Goal: Transaction & Acquisition: Subscribe to service/newsletter

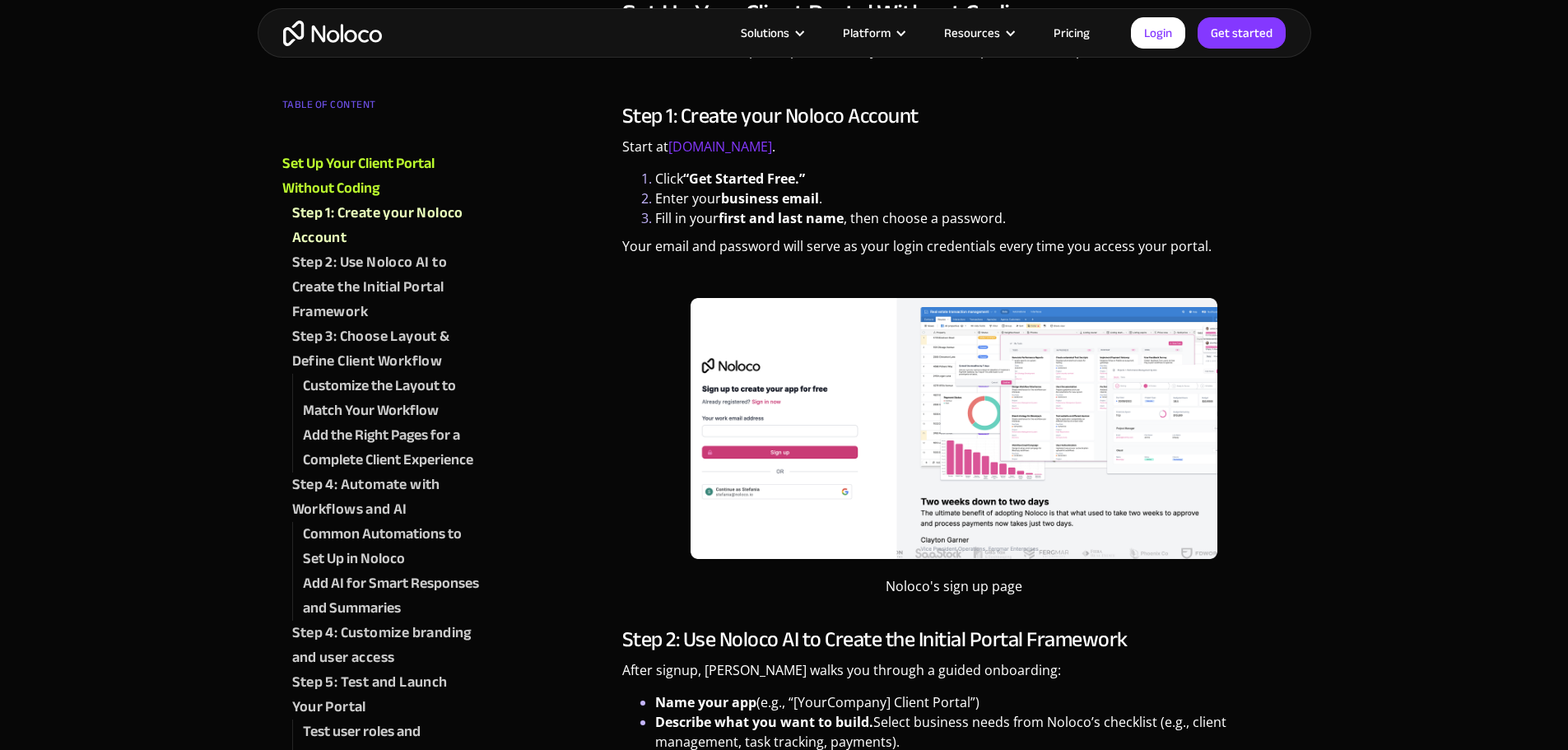
scroll to position [1317, 0]
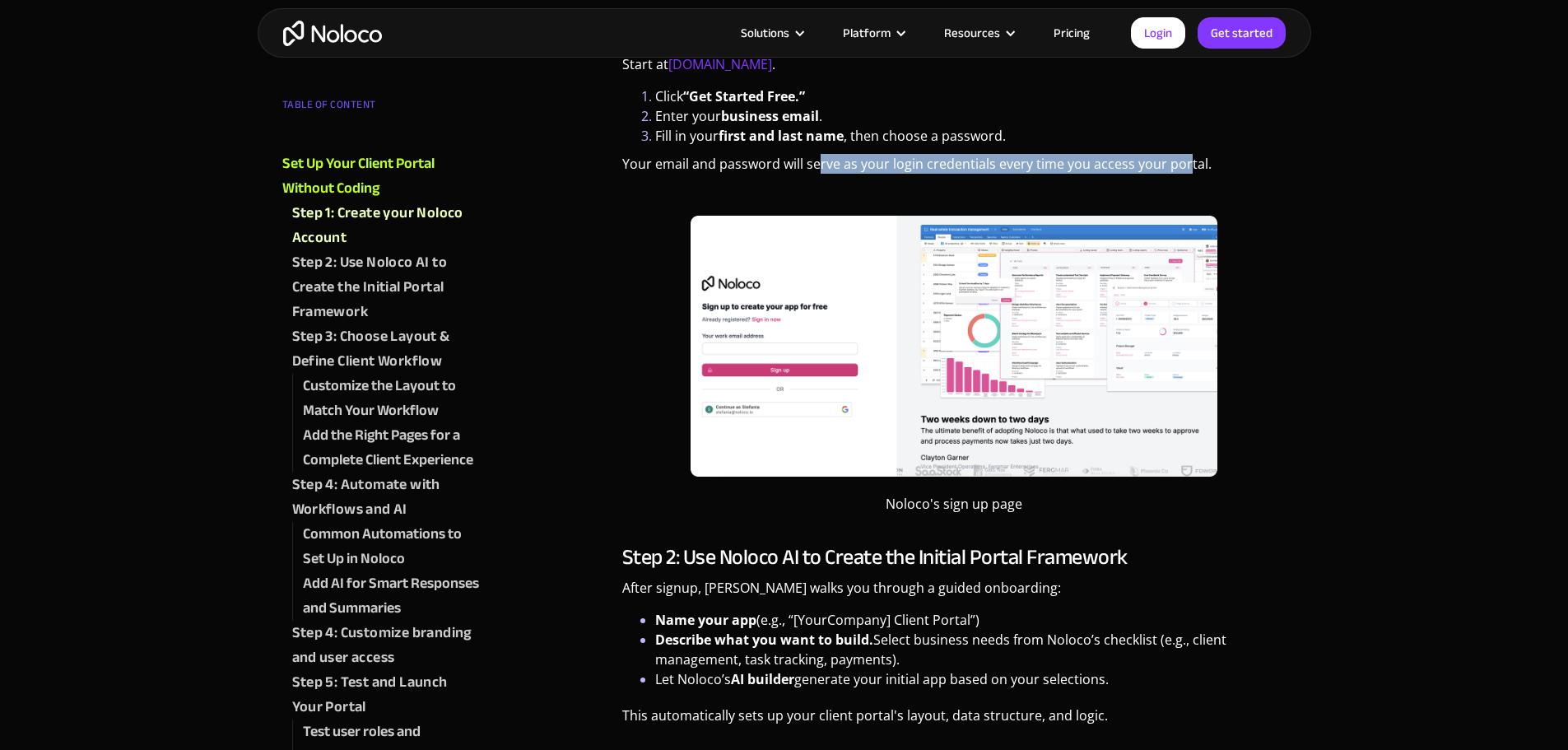
drag, startPoint x: 821, startPoint y: 160, endPoint x: 1219, endPoint y: 158, distance: 398.0
click at [1186, 155] on p "Your email and password will serve as your login credentials every time you acc…" at bounding box center [955, 170] width 665 height 33
drag, startPoint x: 645, startPoint y: 166, endPoint x: 1195, endPoint y: 159, distance: 550.0
click at [1195, 159] on p "Your email and password will serve as your login credentials every time you acc…" at bounding box center [955, 170] width 665 height 33
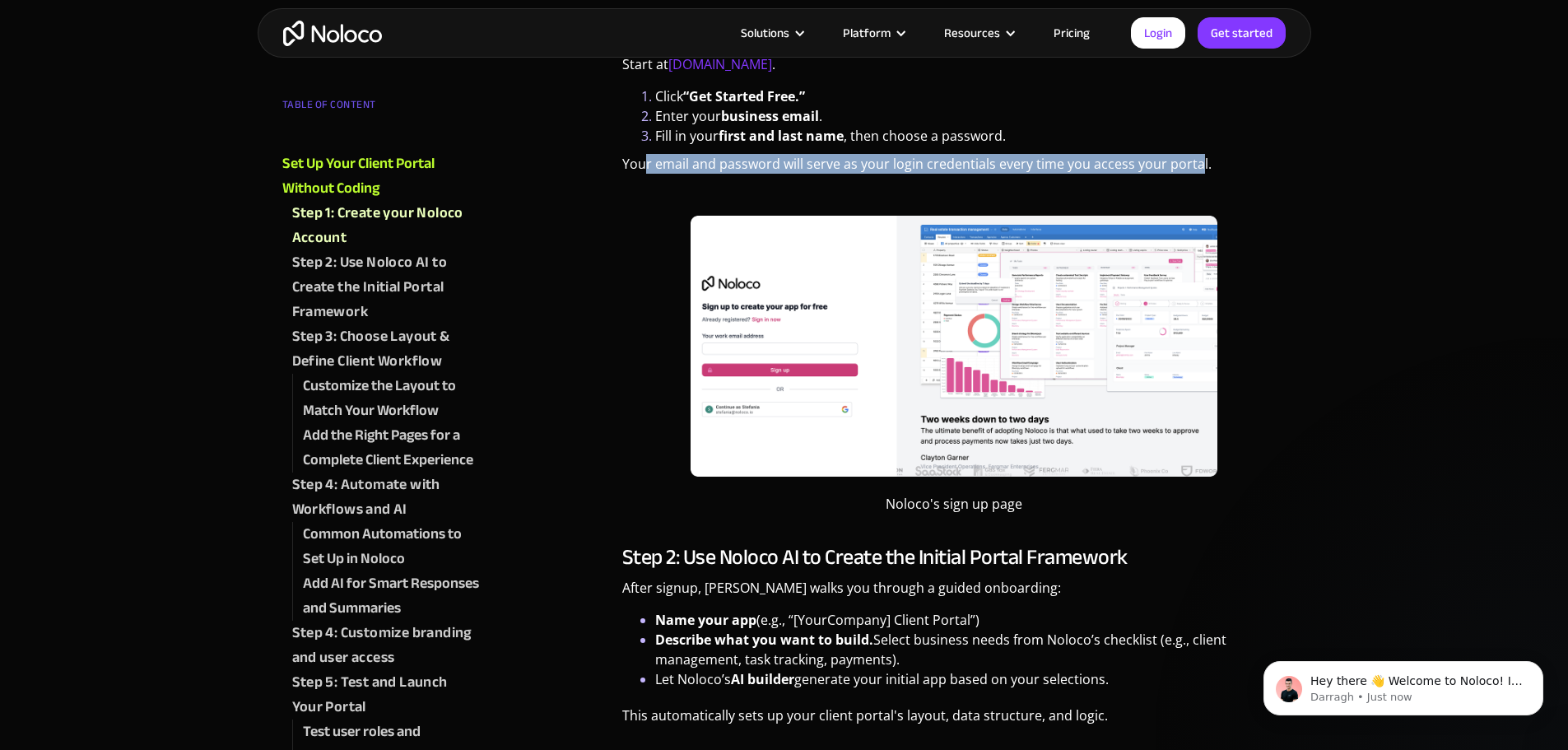
click at [1073, 308] on img at bounding box center [954, 346] width 527 height 261
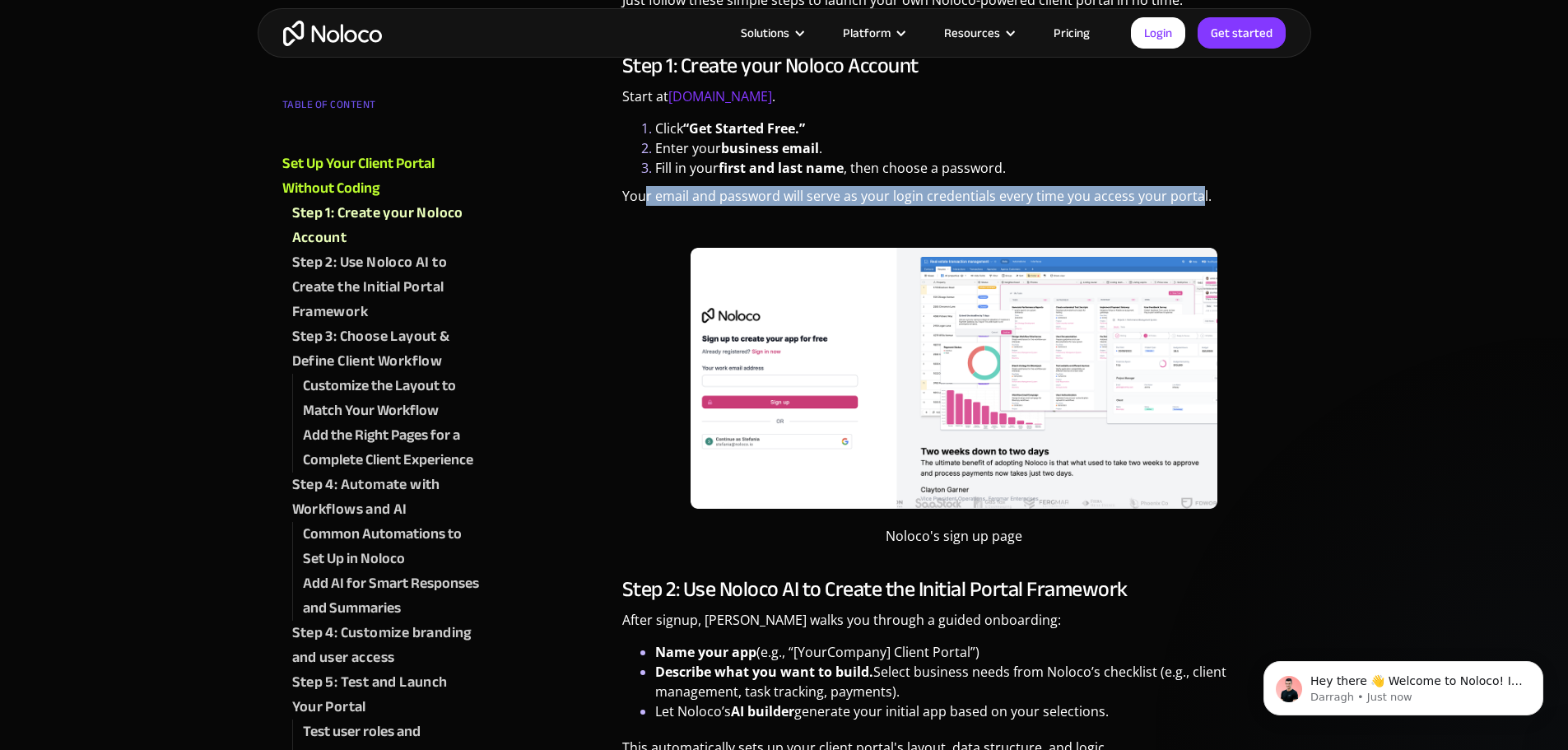
scroll to position [1235, 0]
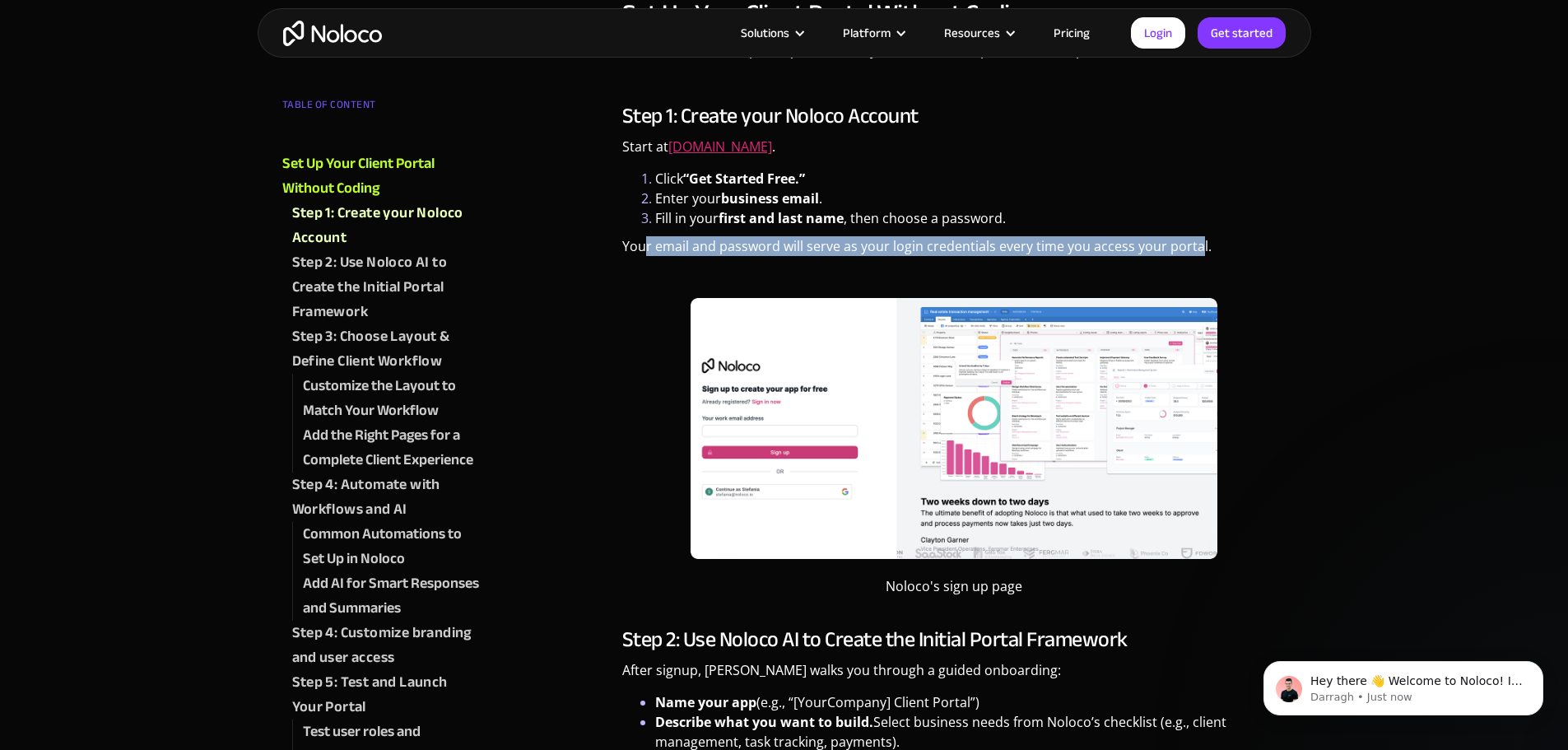
click at [695, 151] on link "Noloco.com" at bounding box center [720, 147] width 103 height 18
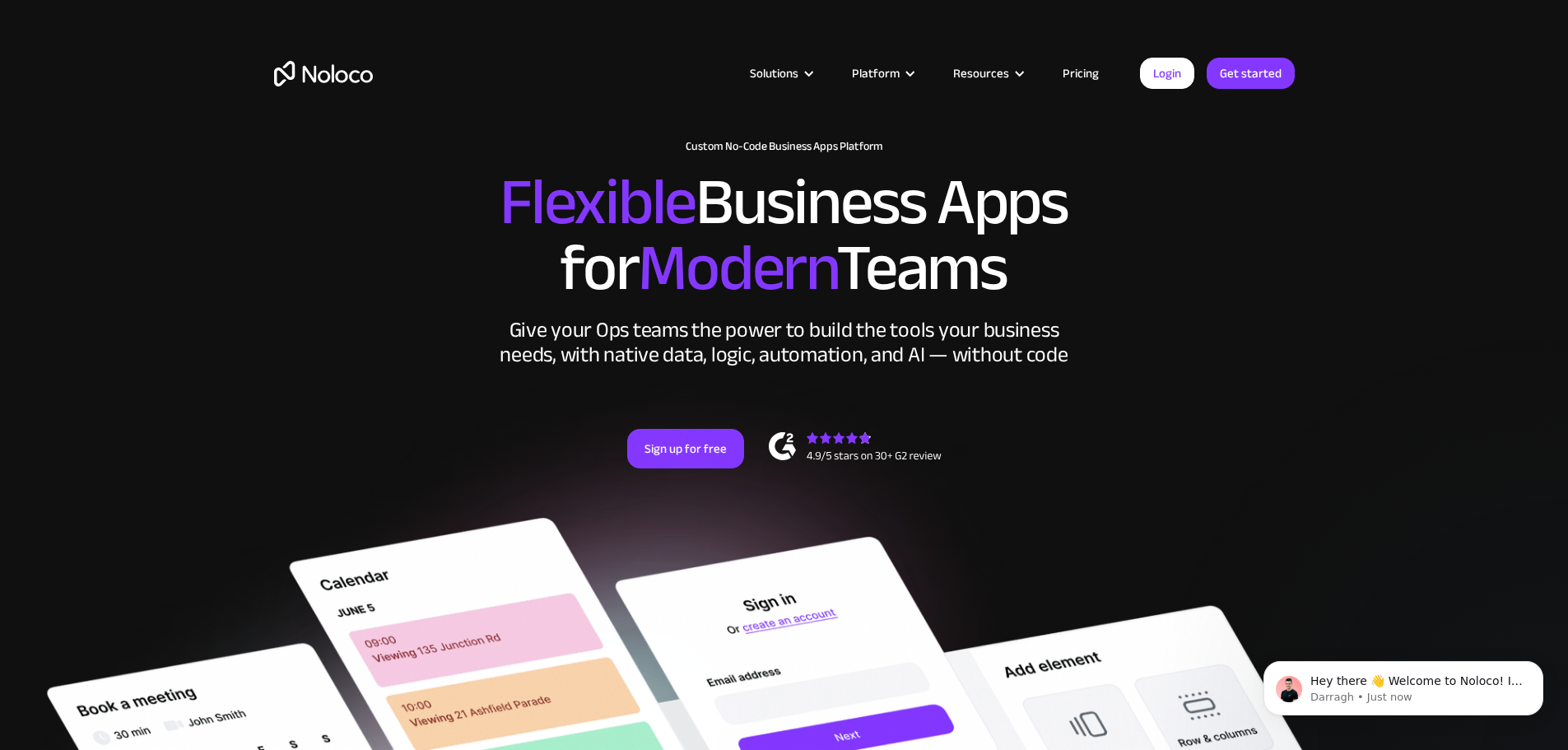
click at [1086, 79] on link "Pricing" at bounding box center [1080, 73] width 78 height 21
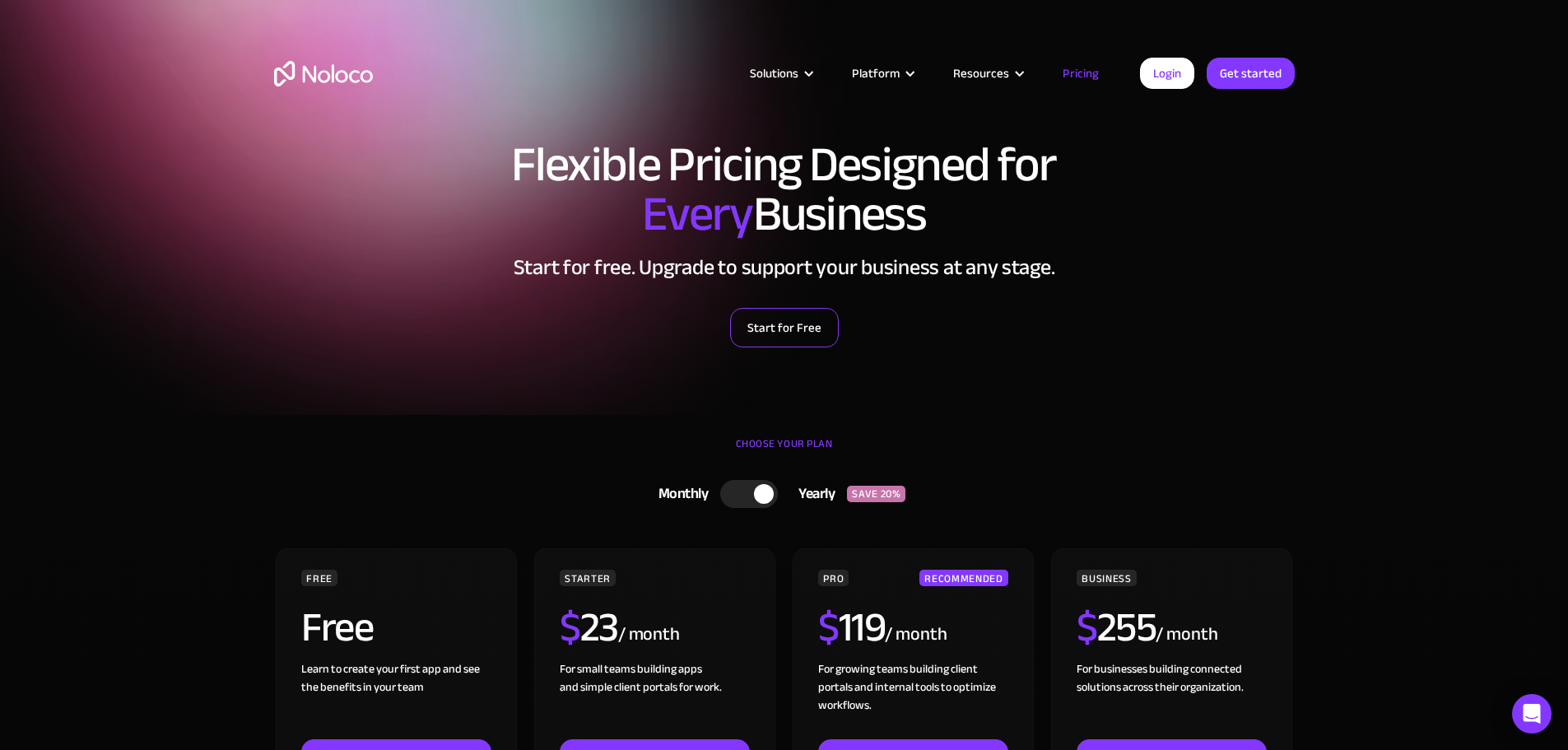
click at [807, 340] on link "Start for Free" at bounding box center [784, 327] width 108 height 39
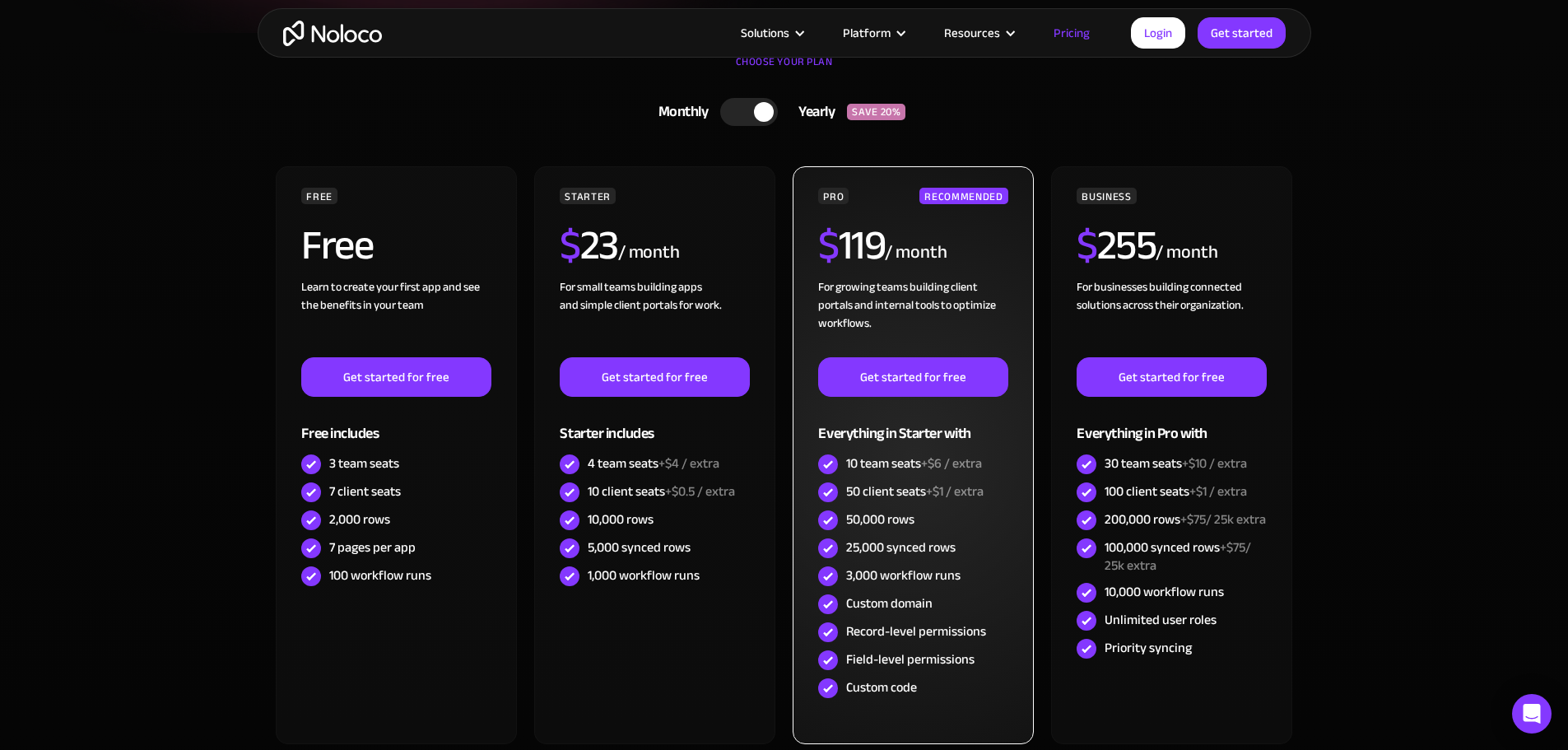
scroll to position [412, 0]
